Goal: Task Accomplishment & Management: Manage account settings

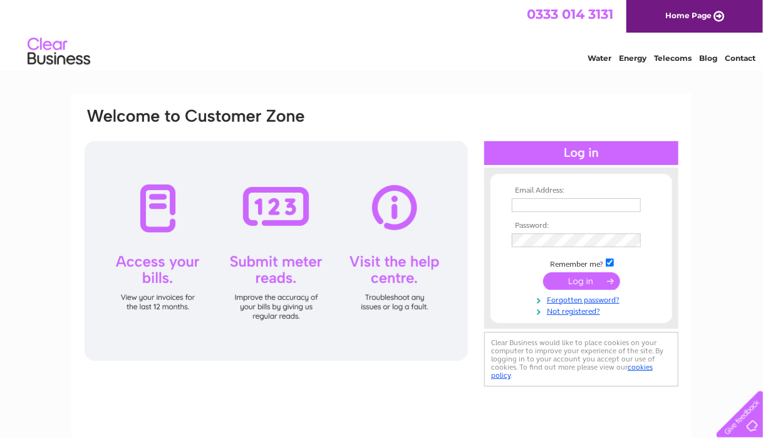
click at [541, 207] on input "text" at bounding box center [576, 205] width 129 height 14
type input "ssmith@brite-dental.co.uk"
click at [563, 275] on input "submit" at bounding box center [581, 282] width 77 height 18
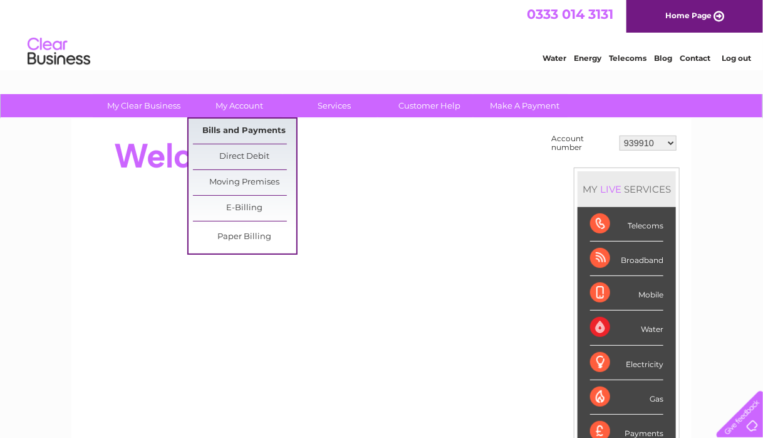
click at [243, 130] on link "Bills and Payments" at bounding box center [244, 130] width 103 height 25
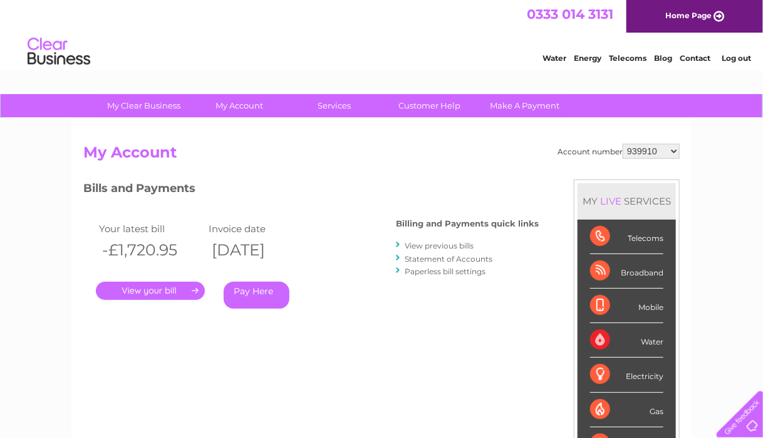
click at [647, 148] on select "939910 939912 940384 941778 30316883" at bounding box center [651, 151] width 57 height 15
select select "939912"
click at [623, 144] on select "939910 939912 940384 941778 30316883" at bounding box center [651, 151] width 57 height 15
click at [641, 146] on select "939910 939912 940384 941778 30316883" at bounding box center [651, 151] width 57 height 15
select select "940384"
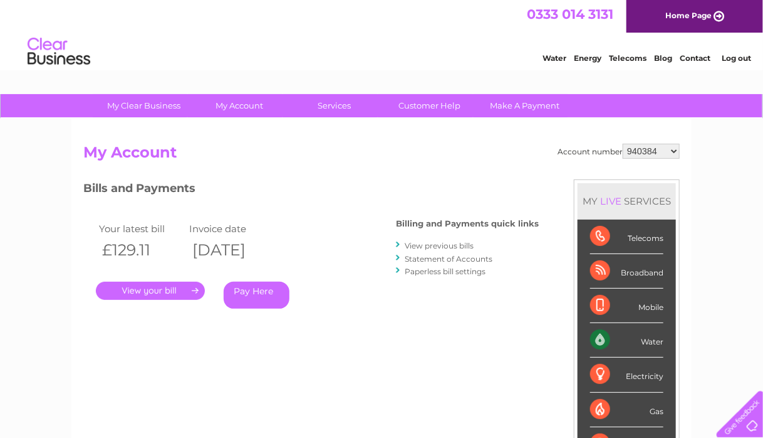
click at [623, 144] on select "939910 939912 940384 941778 30316883" at bounding box center [651, 151] width 57 height 15
click at [654, 146] on select "939910 939912 940384 941778 30316883" at bounding box center [651, 151] width 57 height 15
select select "941778"
click at [623, 144] on select "939910 939912 940384 941778 30316883" at bounding box center [651, 151] width 57 height 15
click at [669, 150] on select "939910 939912 940384 941778 30316883" at bounding box center [651, 151] width 57 height 15
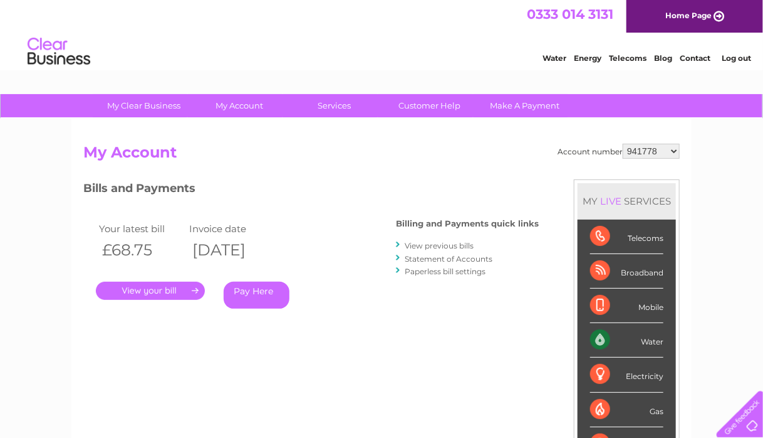
select select "30316883"
click at [623, 144] on select "939910 939912 940384 941778 30316883" at bounding box center [651, 151] width 57 height 15
click at [737, 63] on li "Log out" at bounding box center [737, 58] width 38 height 16
click at [742, 51] on li "Log out" at bounding box center [737, 58] width 38 height 16
click at [742, 60] on link "Log out" at bounding box center [736, 57] width 29 height 9
